Goal: Task Accomplishment & Management: Use online tool/utility

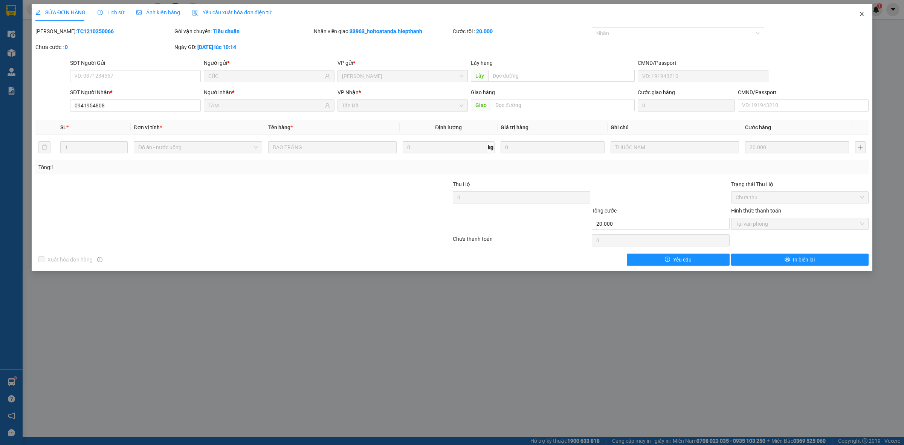
click at [861, 12] on icon "close" at bounding box center [862, 14] width 6 height 6
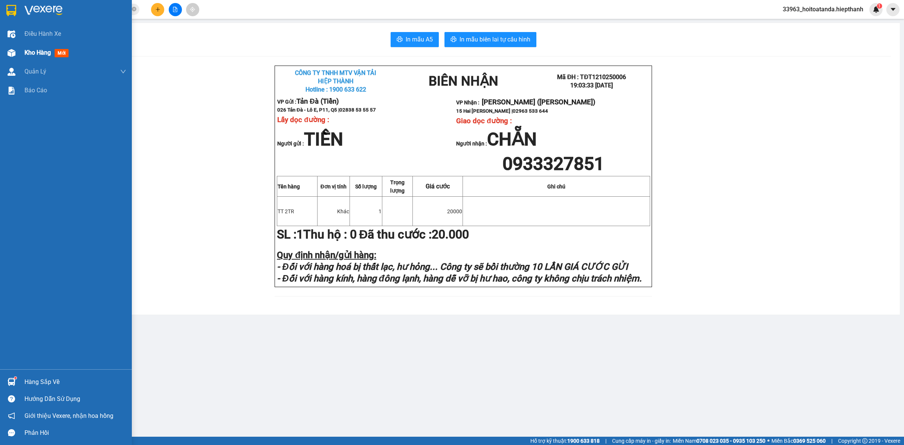
click at [36, 53] on span "Kho hàng" at bounding box center [37, 52] width 26 height 7
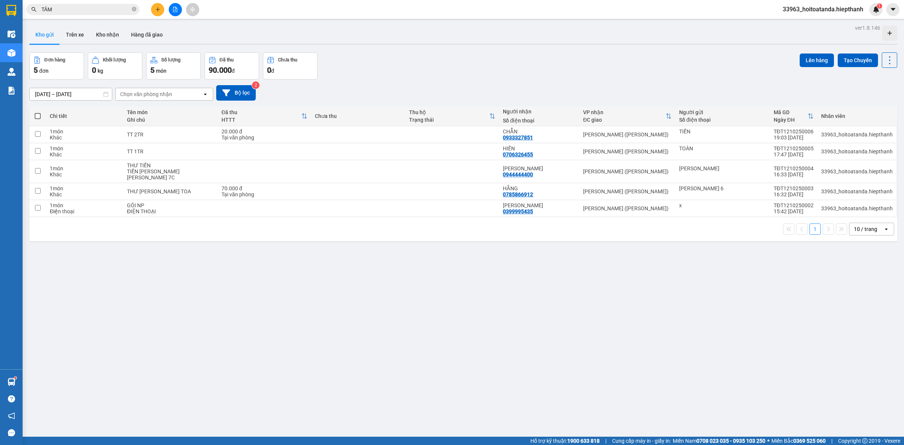
click at [391, 80] on div "[DATE] – [DATE] Press the down arrow key to interact with the calendar and sele…" at bounding box center [463, 93] width 868 height 27
click at [39, 114] on span at bounding box center [38, 116] width 6 height 6
click at [38, 112] on input "checkbox" at bounding box center [38, 112] width 0 height 0
checkbox input "true"
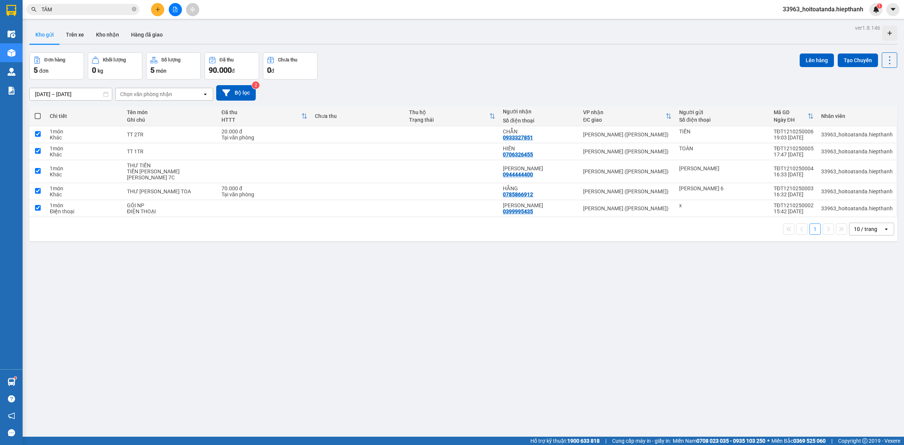
checkbox input "true"
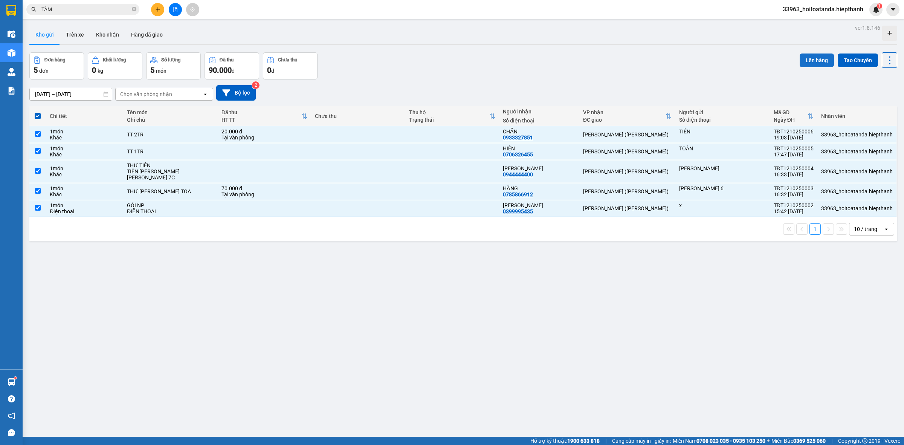
click at [808, 61] on button "Lên hàng" at bounding box center [817, 61] width 34 height 14
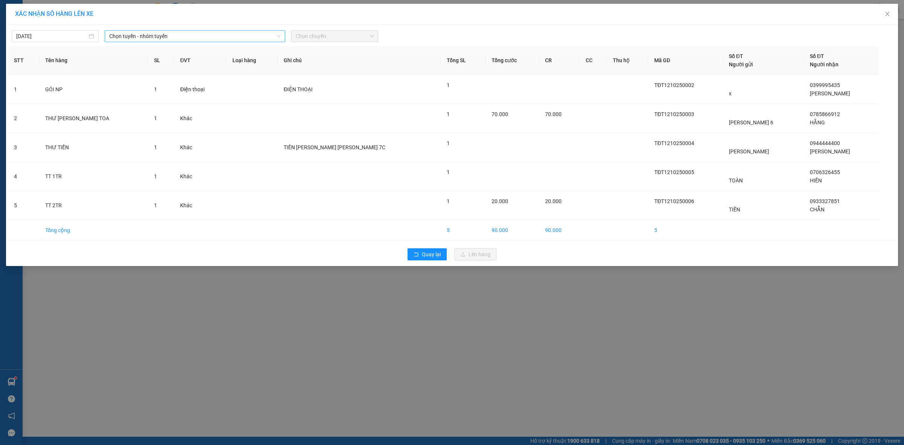
drag, startPoint x: 117, startPoint y: 37, endPoint x: 121, endPoint y: 32, distance: 6.1
click at [117, 37] on span "Chọn tuyến - nhóm tuyến" at bounding box center [194, 36] width 171 height 11
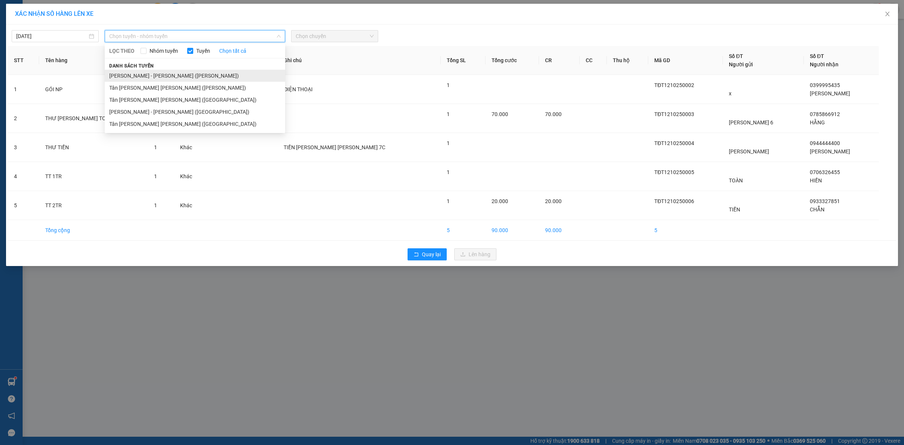
click at [140, 78] on li "[PERSON_NAME] - [PERSON_NAME] ([PERSON_NAME])" at bounding box center [195, 76] width 180 height 12
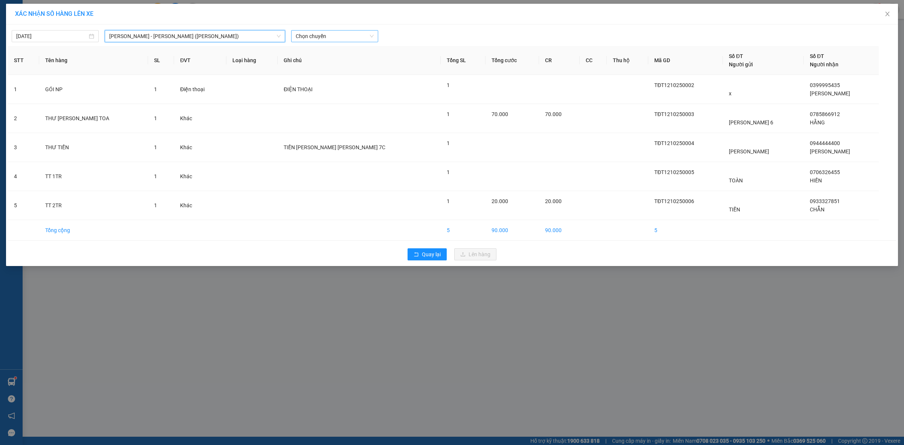
click at [344, 33] on span "Chọn chuyến" at bounding box center [335, 36] width 78 height 11
click at [309, 89] on div "21:00" at bounding box center [325, 87] width 59 height 8
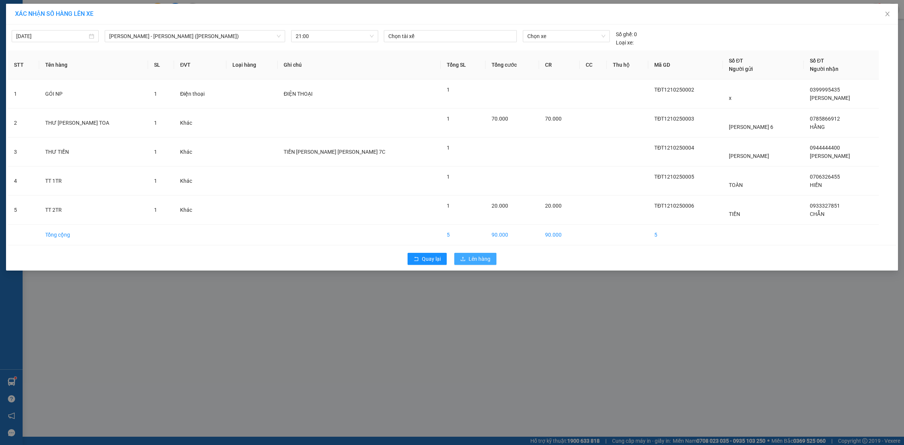
click at [483, 264] on button "Lên hàng" at bounding box center [475, 259] width 42 height 12
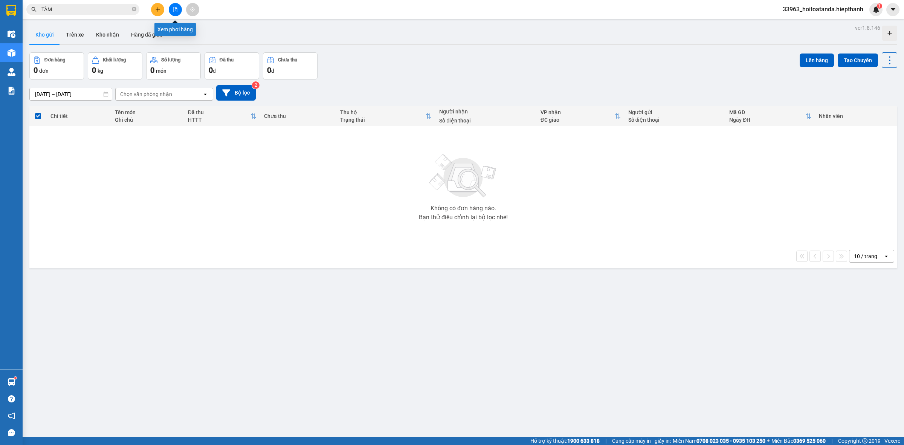
click at [170, 6] on button at bounding box center [175, 9] width 13 height 13
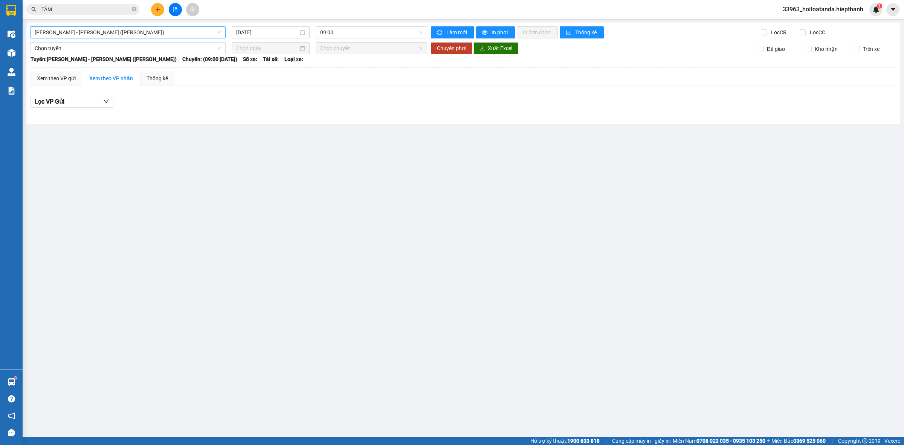
click at [130, 31] on span "[PERSON_NAME] - [PERSON_NAME] ([PERSON_NAME])" at bounding box center [128, 32] width 187 height 11
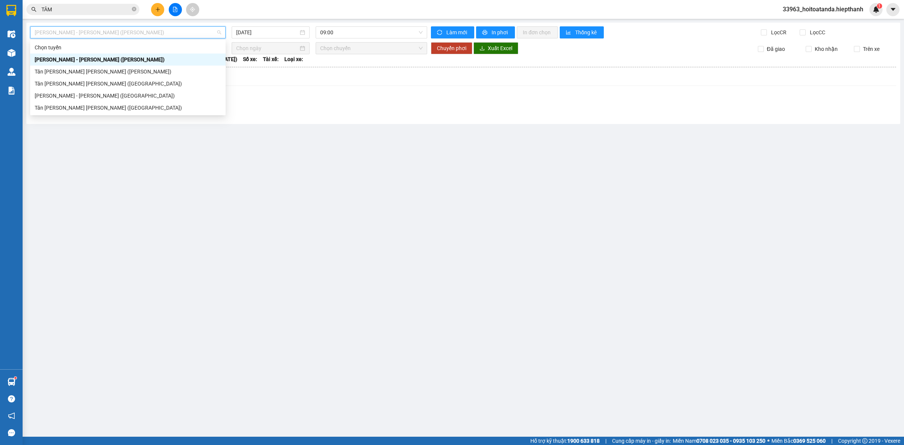
click at [112, 62] on div "[PERSON_NAME] - [PERSON_NAME] ([PERSON_NAME])" at bounding box center [128, 59] width 187 height 8
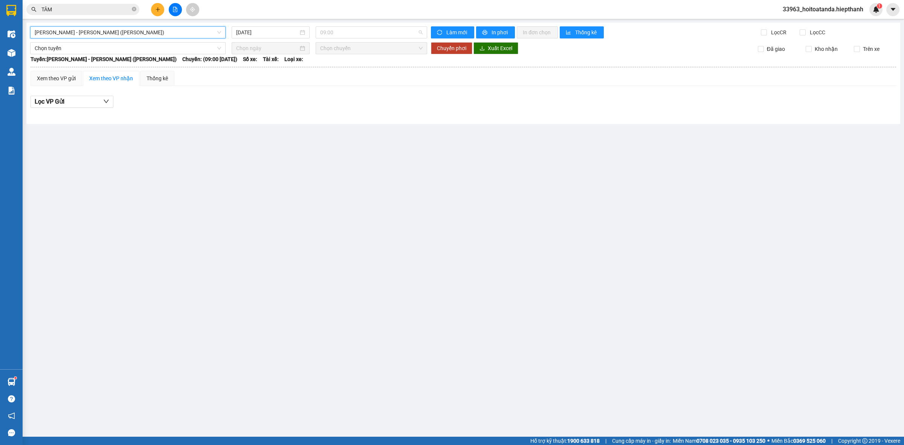
drag, startPoint x: 355, startPoint y: 34, endPoint x: 348, endPoint y: 85, distance: 51.4
click at [355, 34] on span "09:00" at bounding box center [371, 32] width 102 height 11
click at [334, 82] on div "21:00" at bounding box center [349, 84] width 59 height 8
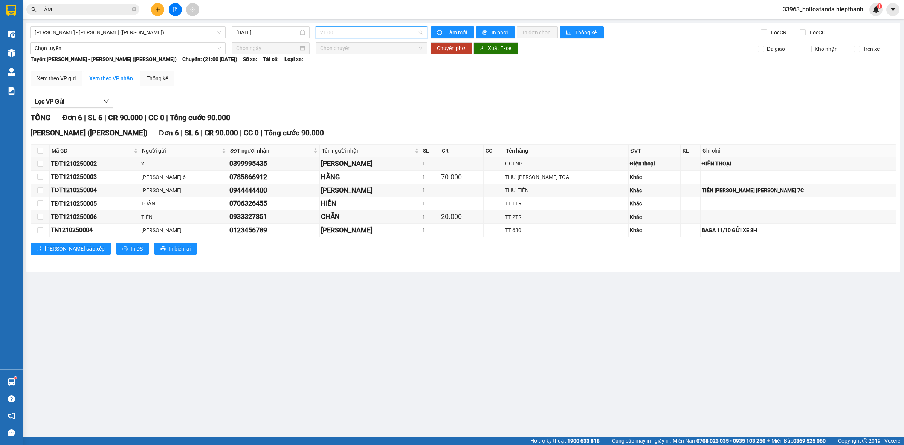
click at [362, 33] on span "21:00" at bounding box center [371, 32] width 102 height 11
click at [369, 102] on div "Lọc VP Gửi" at bounding box center [464, 102] width 866 height 12
